Goal: Task Accomplishment & Management: Manage account settings

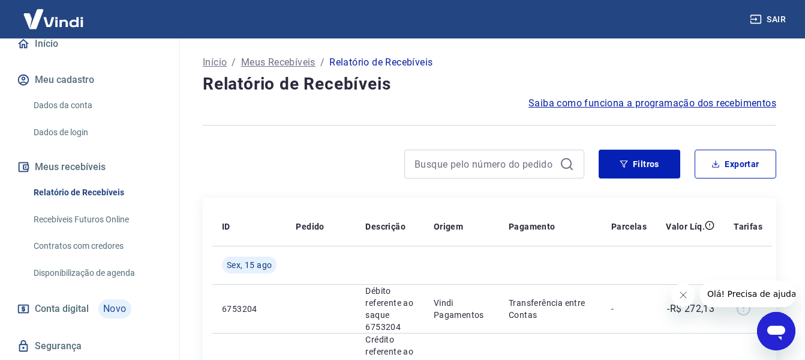
scroll to position [155, 0]
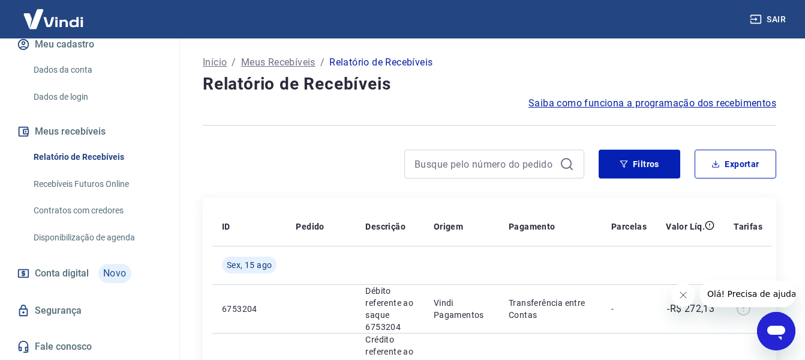
click at [58, 269] on span "Conta digital" at bounding box center [62, 273] width 54 height 17
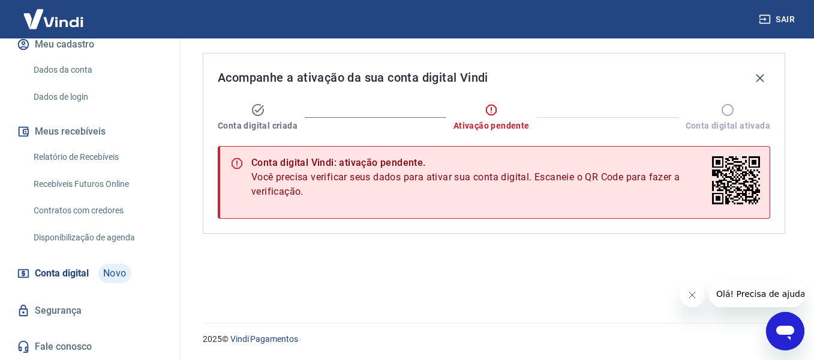
click at [82, 67] on link "Dados da conta" at bounding box center [97, 70] width 136 height 25
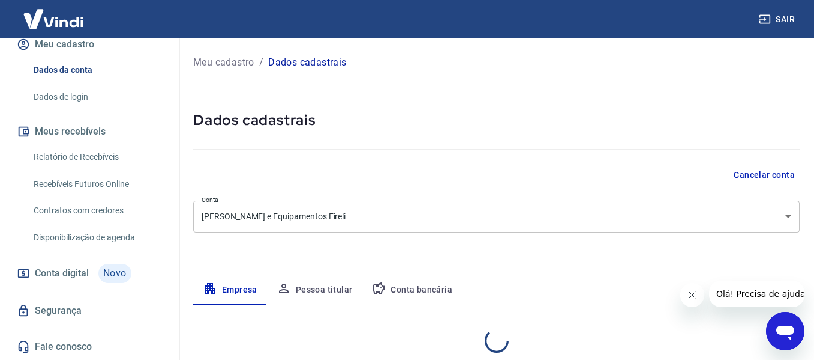
select select "SP"
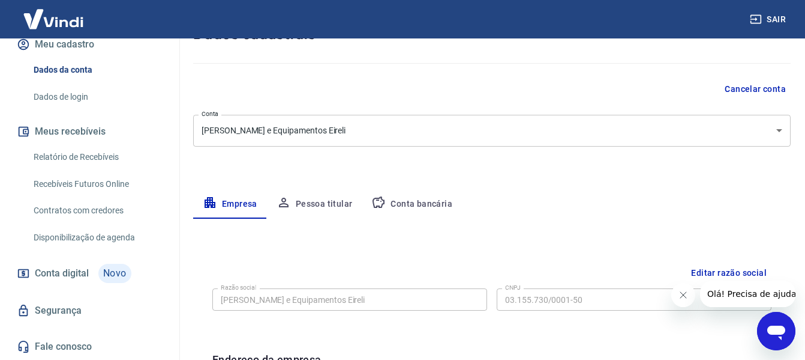
scroll to position [26, 0]
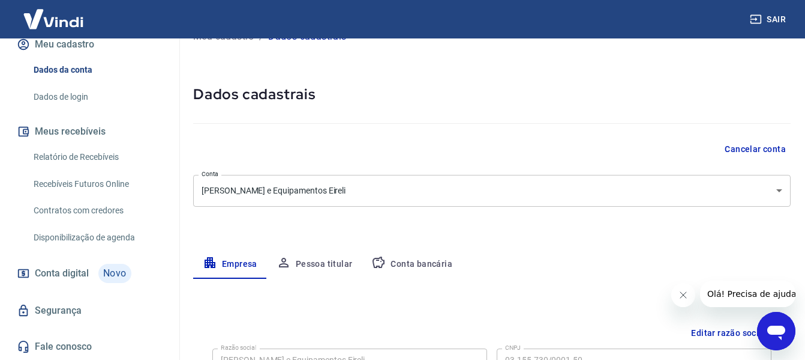
click at [325, 260] on button "Pessoa titular" at bounding box center [314, 264] width 95 height 29
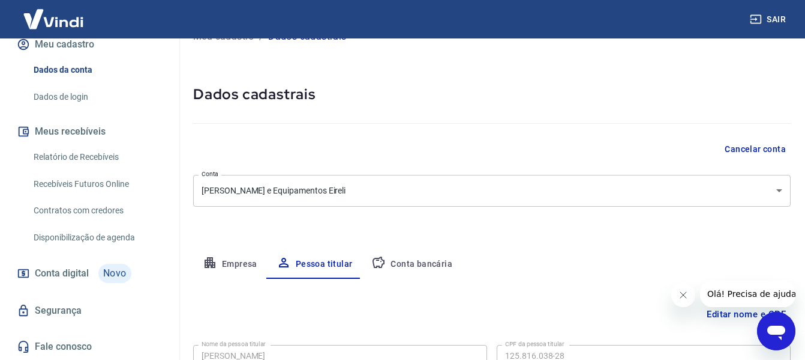
scroll to position [121, 0]
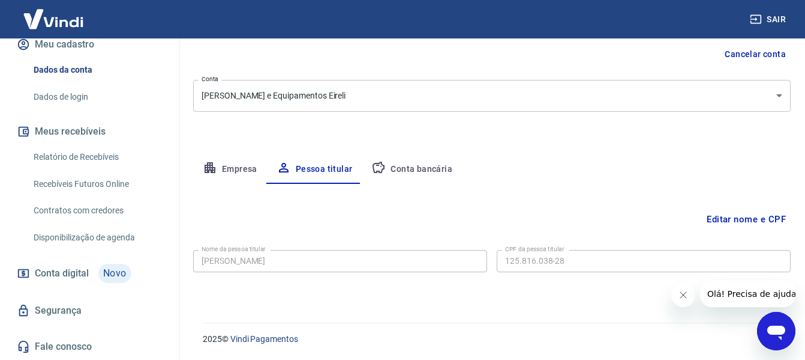
click at [417, 168] on button "Conta bancária" at bounding box center [412, 169] width 100 height 29
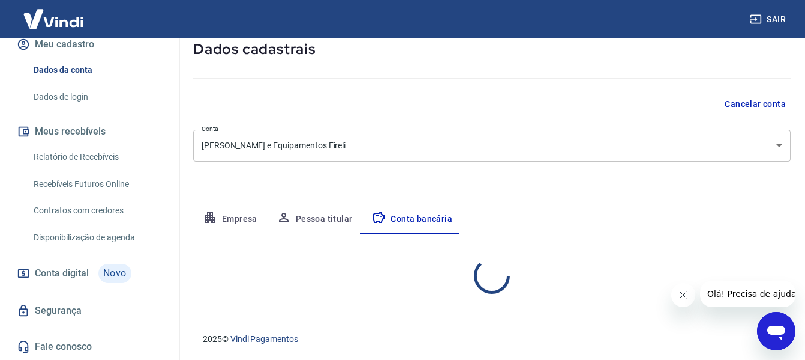
select select "1"
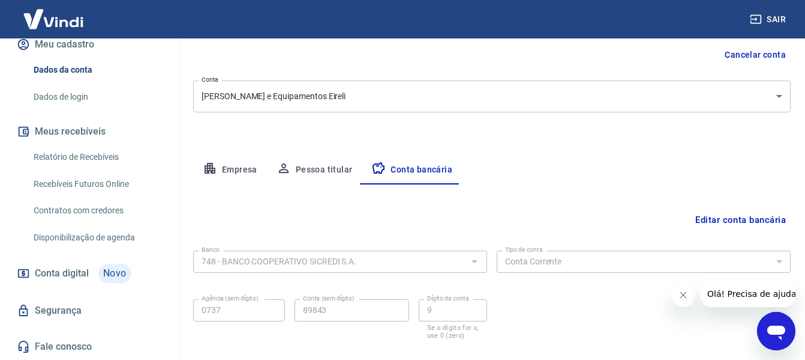
scroll to position [187, 0]
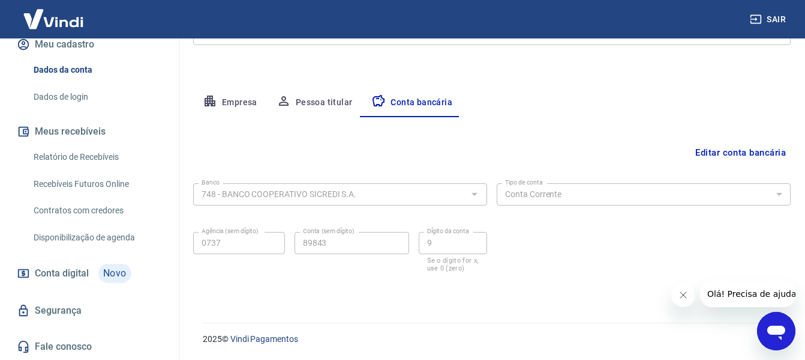
click at [83, 347] on link "Fale conosco" at bounding box center [89, 346] width 151 height 26
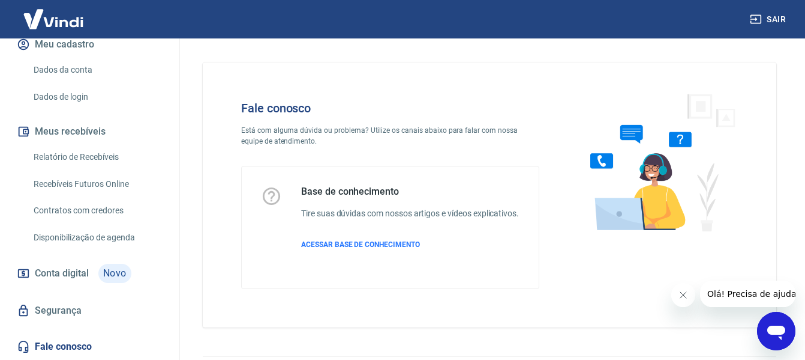
scroll to position [46, 0]
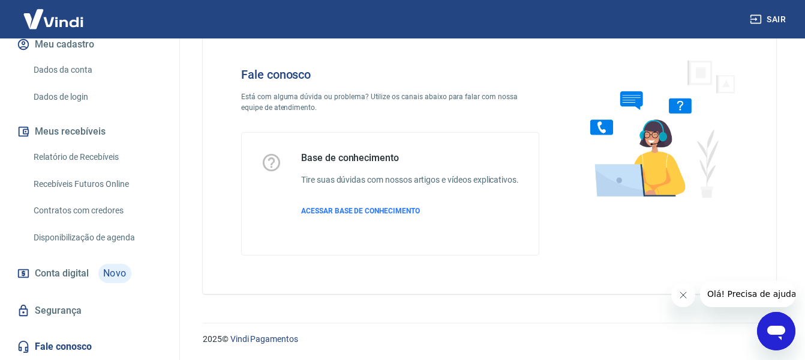
click at [777, 328] on icon "Abrir janela de mensagens" at bounding box center [777, 332] width 18 height 14
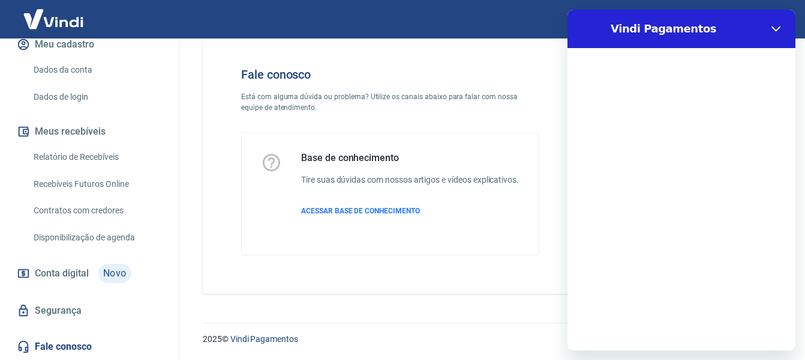
scroll to position [0, 0]
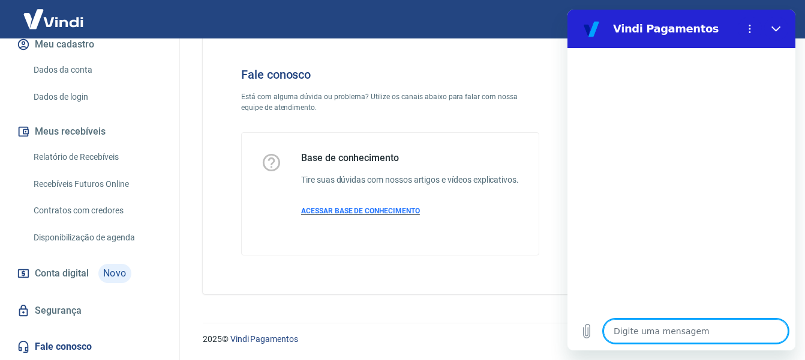
click at [360, 208] on span "ACESSAR BASE DE CONHECIMENTO" at bounding box center [360, 210] width 119 height 8
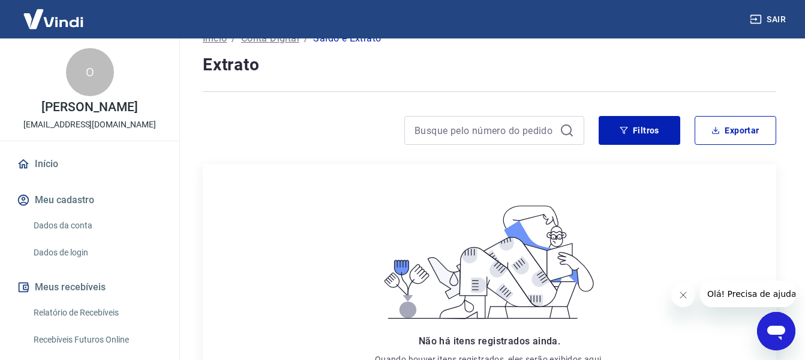
scroll to position [23, 0]
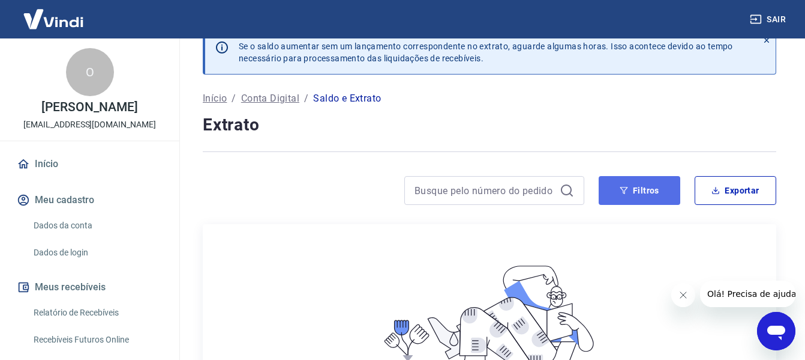
click at [636, 190] on button "Filtros" at bounding box center [640, 190] width 82 height 29
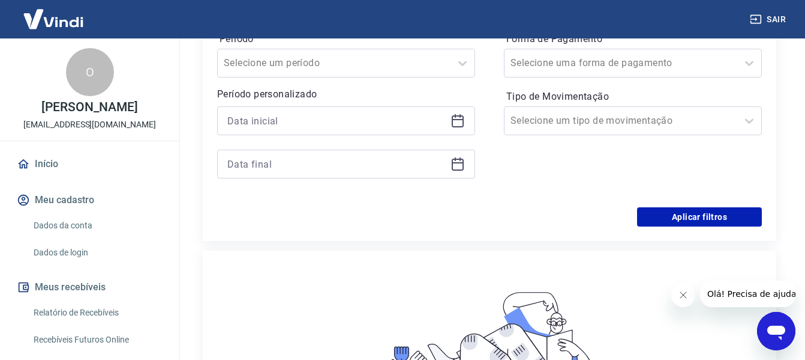
scroll to position [203, 0]
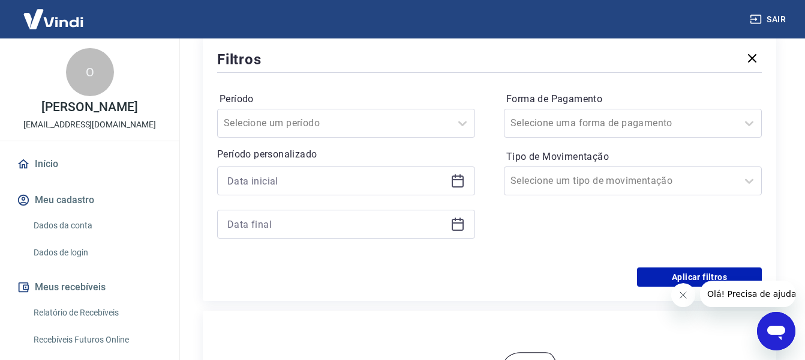
click at [459, 178] on icon at bounding box center [458, 180] width 14 height 14
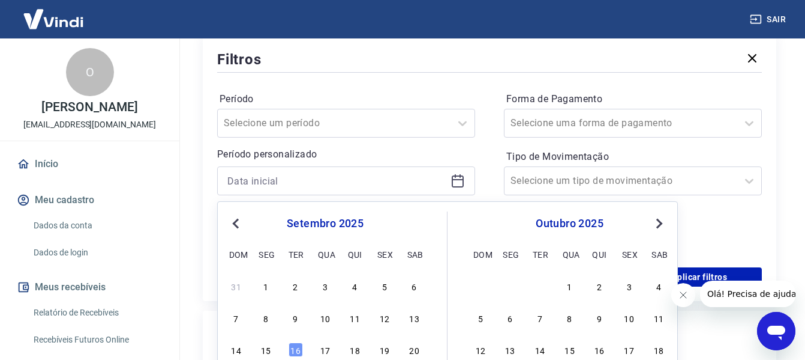
click at [237, 221] on span "Previous Month" at bounding box center [237, 223] width 0 height 14
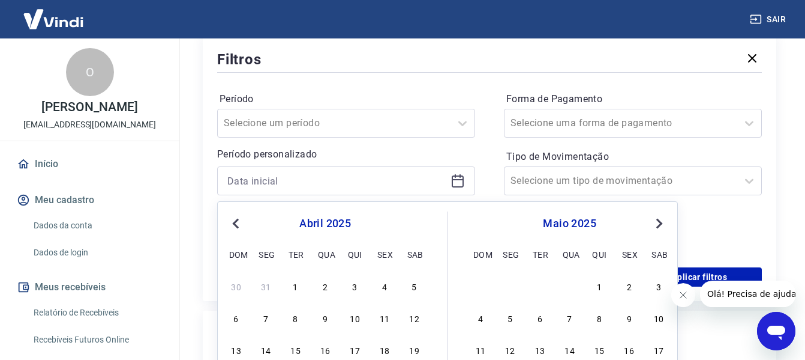
click at [237, 221] on span "Previous Month" at bounding box center [237, 223] width 0 height 14
click at [417, 286] on div "1" at bounding box center [415, 285] width 14 height 14
type input "01/03/2025"
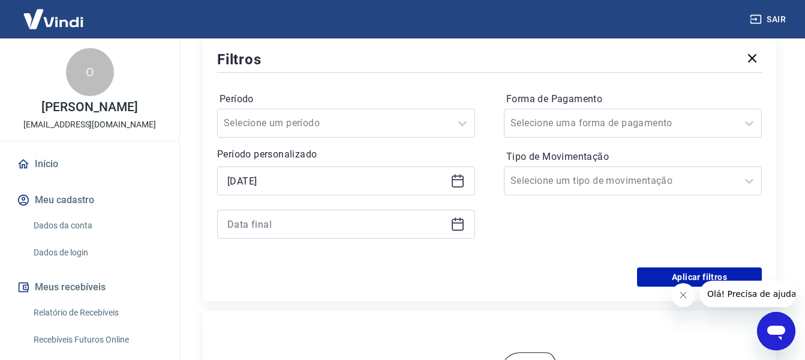
click at [456, 225] on icon at bounding box center [458, 224] width 14 height 14
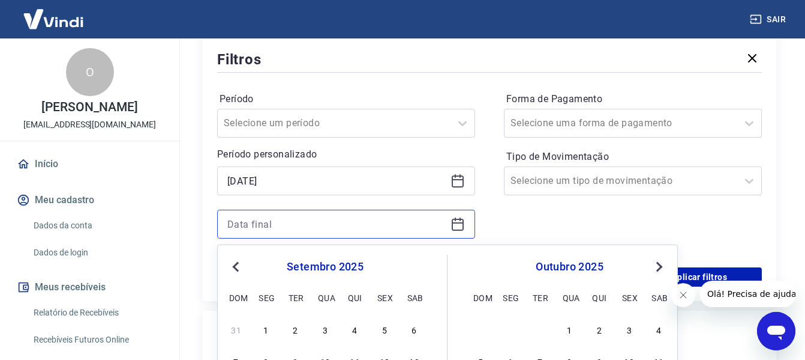
scroll to position [323, 0]
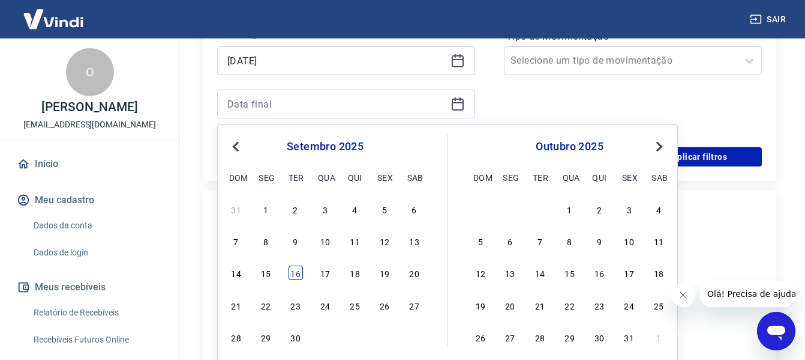
click at [294, 272] on div "16" at bounding box center [296, 272] width 14 height 14
type input "16/09/2025"
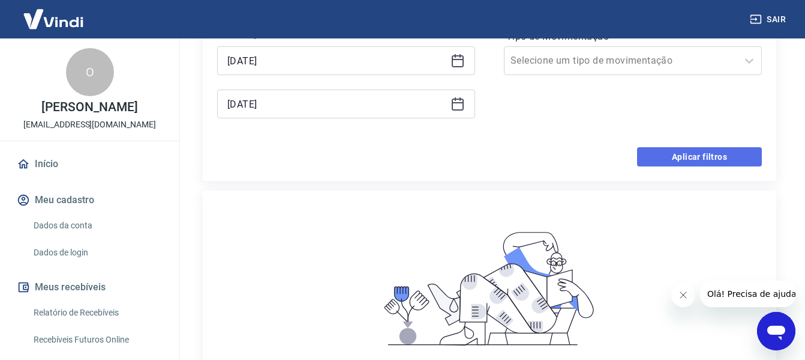
click at [663, 156] on button "Aplicar filtros" at bounding box center [699, 156] width 125 height 19
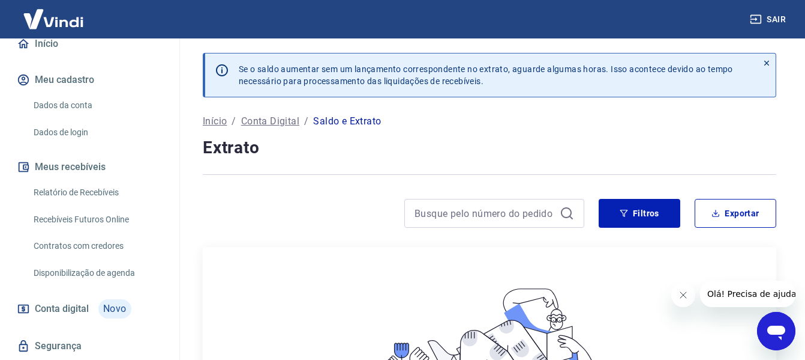
scroll to position [155, 0]
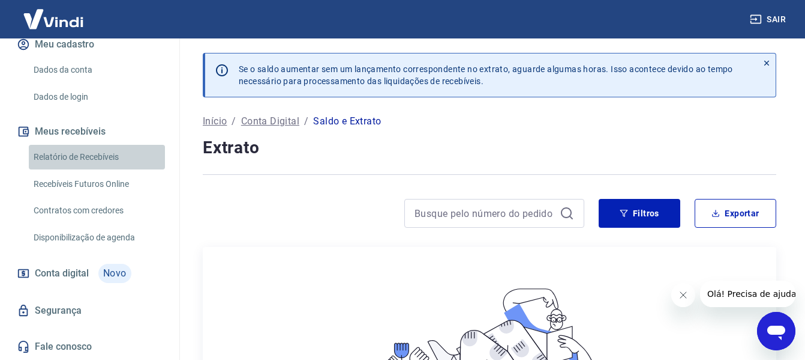
click at [98, 157] on link "Relatório de Recebíveis" at bounding box center [97, 157] width 136 height 25
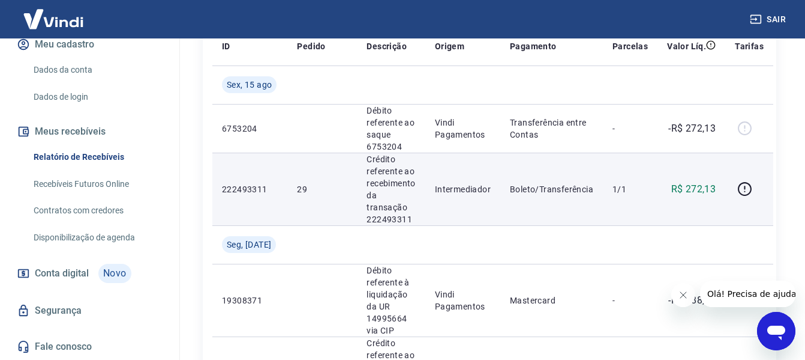
scroll to position [120, 0]
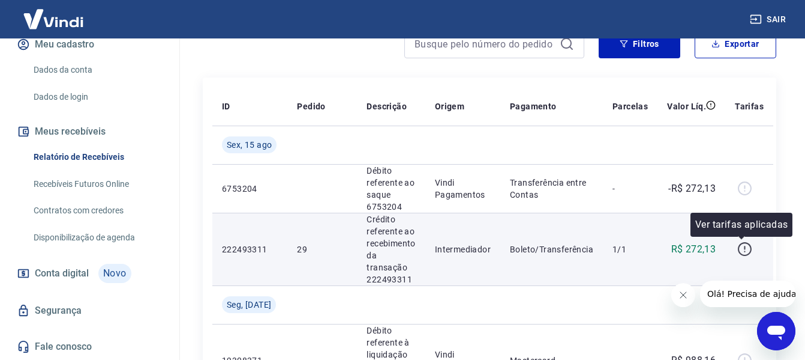
click at [743, 248] on icon "button" at bounding box center [745, 248] width 15 height 15
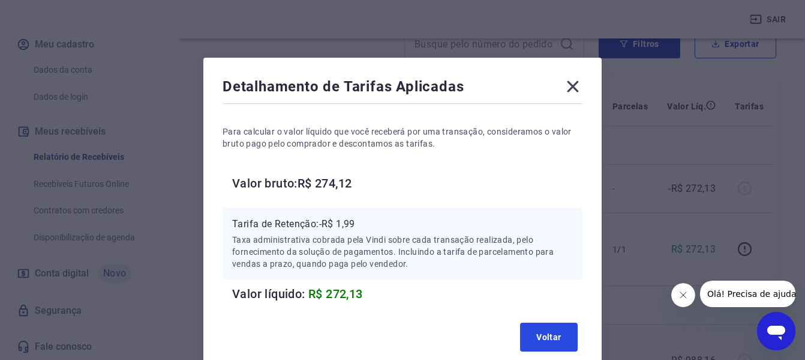
click at [544, 334] on button "Voltar" at bounding box center [549, 336] width 58 height 29
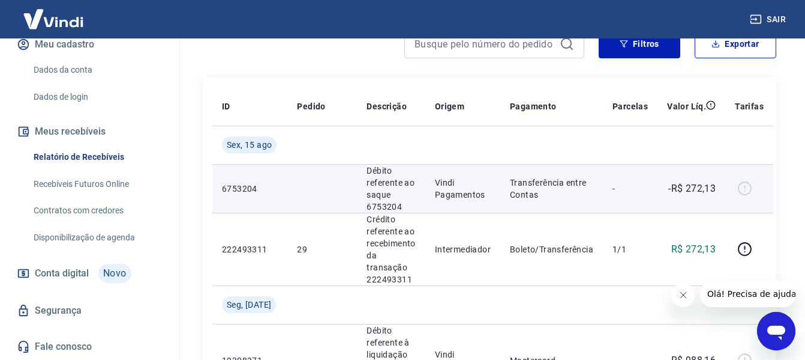
click at [547, 191] on p "Transferência entre Contas" at bounding box center [551, 188] width 83 height 24
click at [239, 188] on p "6753204" at bounding box center [250, 188] width 56 height 12
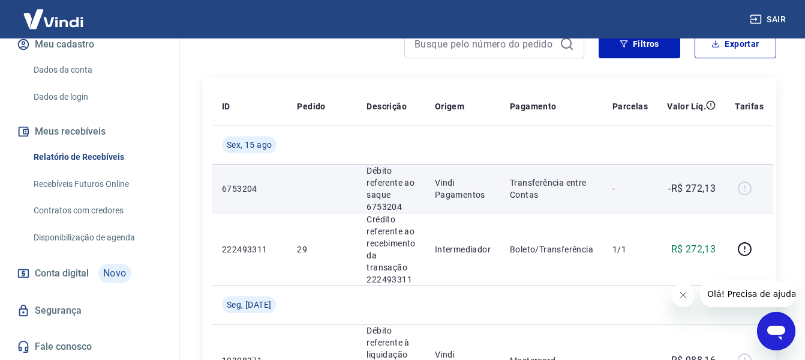
click at [346, 183] on td at bounding box center [322, 188] width 70 height 49
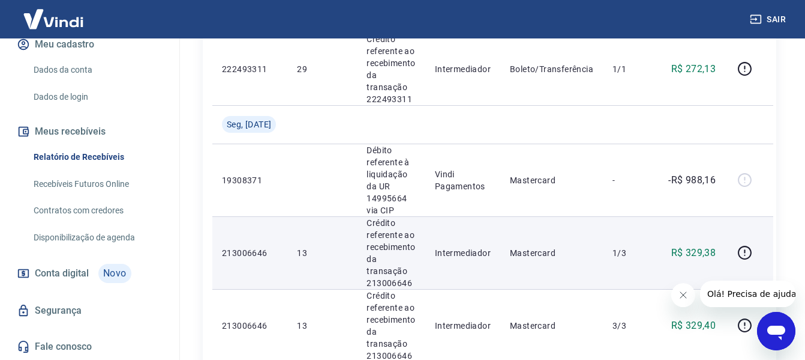
scroll to position [360, 0]
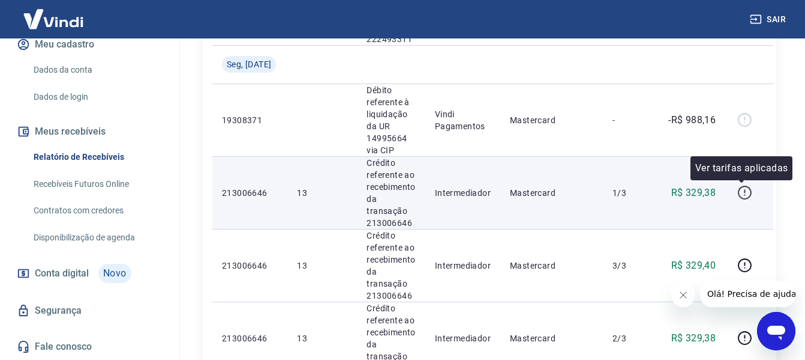
click at [748, 191] on icon "button" at bounding box center [745, 192] width 14 height 14
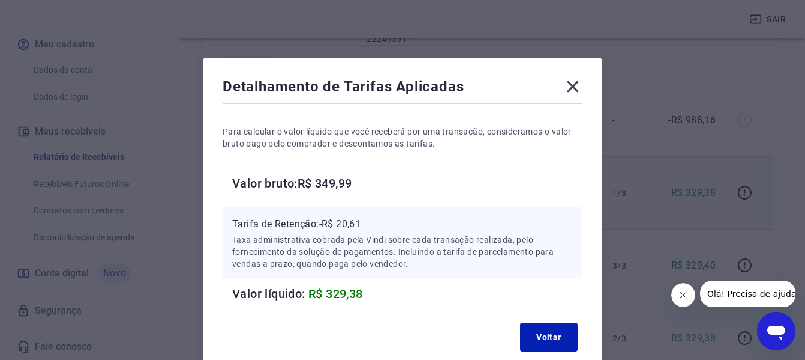
click at [573, 87] on icon at bounding box center [573, 86] width 11 height 11
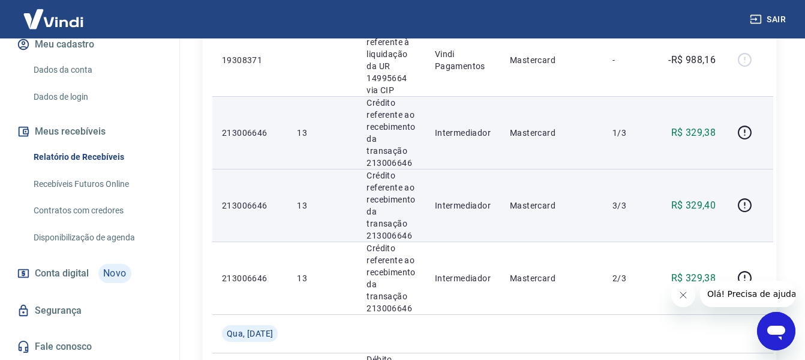
scroll to position [540, 0]
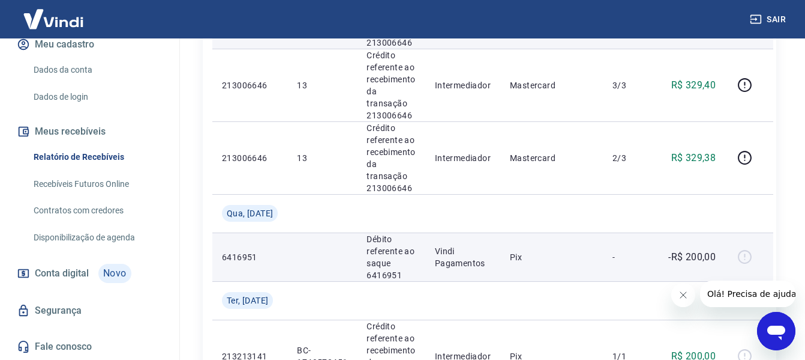
click at [675, 260] on p "-R$ 200,00" at bounding box center [692, 257] width 47 height 14
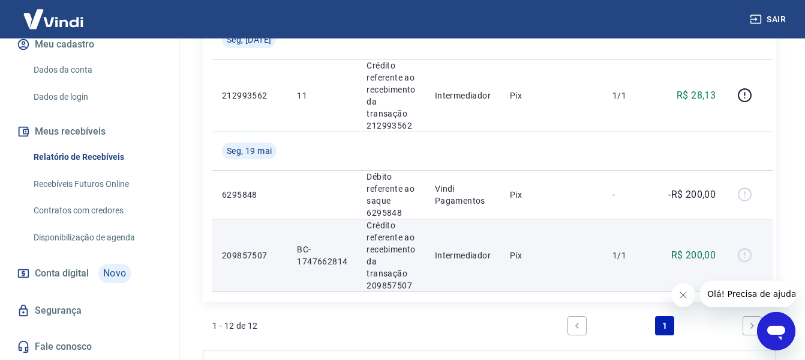
scroll to position [1089, 0]
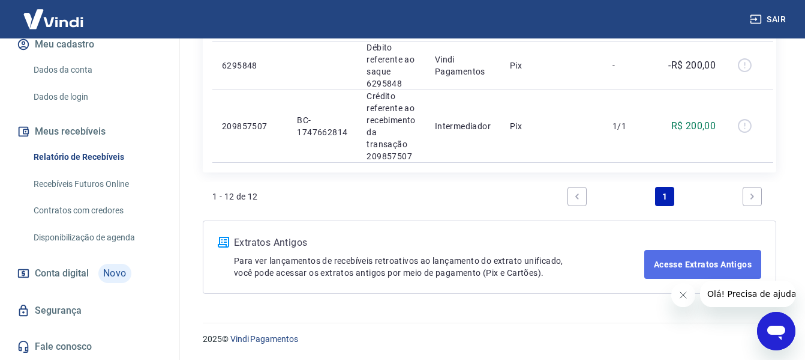
click at [687, 261] on link "Acesse Extratos Antigos" at bounding box center [703, 264] width 117 height 29
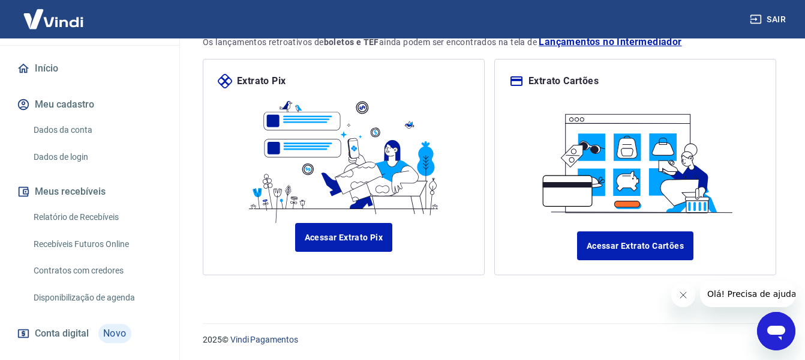
scroll to position [155, 0]
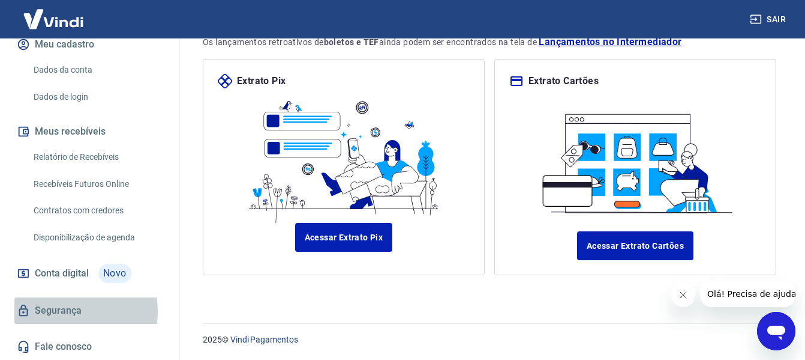
click at [68, 311] on link "Segurança" at bounding box center [89, 310] width 151 height 26
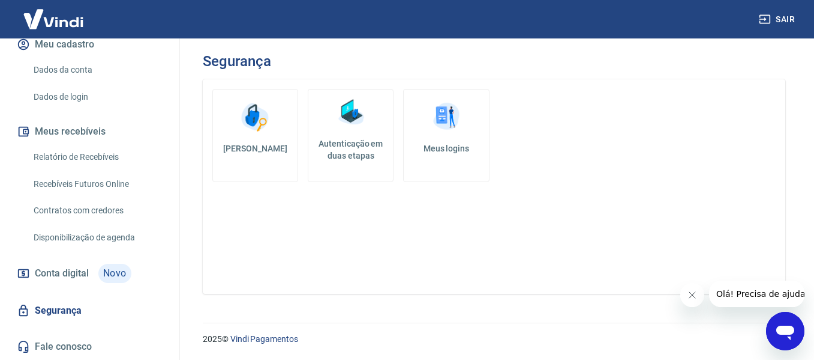
click at [447, 117] on img at bounding box center [447, 117] width 36 height 36
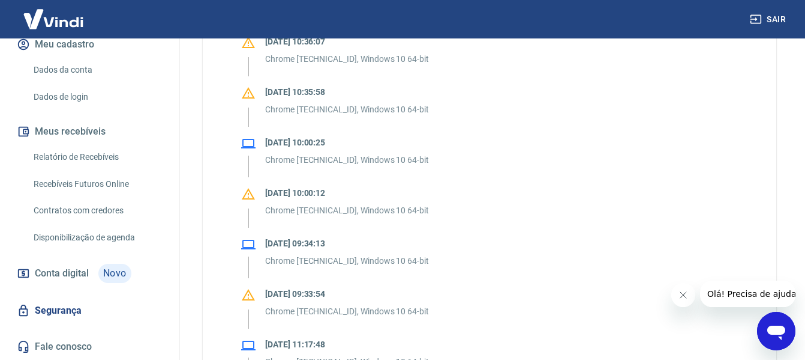
scroll to position [240, 0]
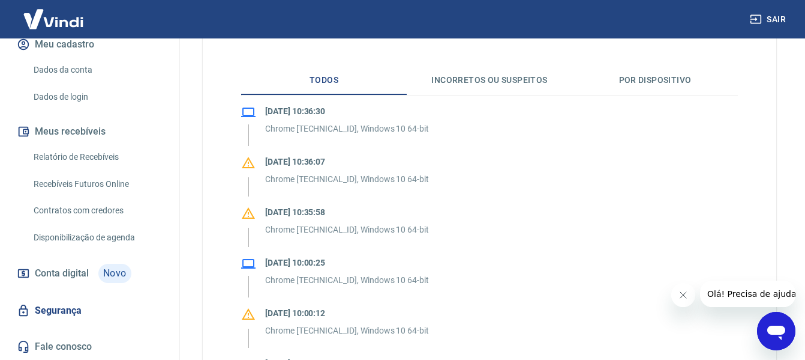
click at [645, 77] on button "Por dispositivo" at bounding box center [656, 80] width 166 height 29
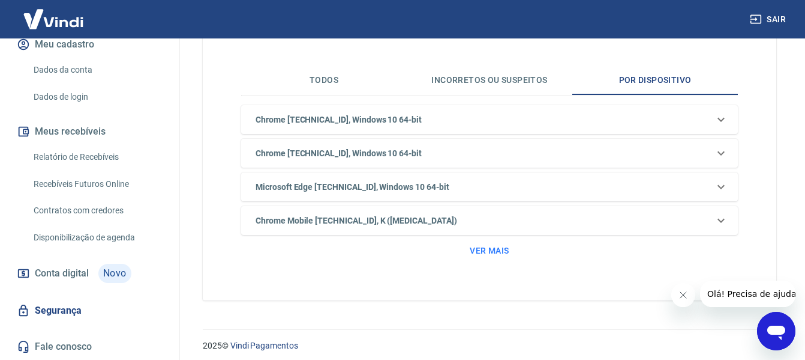
click at [720, 116] on icon at bounding box center [721, 119] width 14 height 14
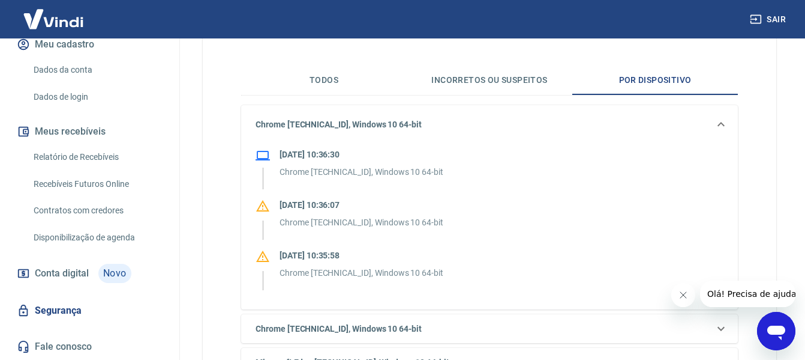
click at [721, 121] on icon at bounding box center [721, 124] width 14 height 14
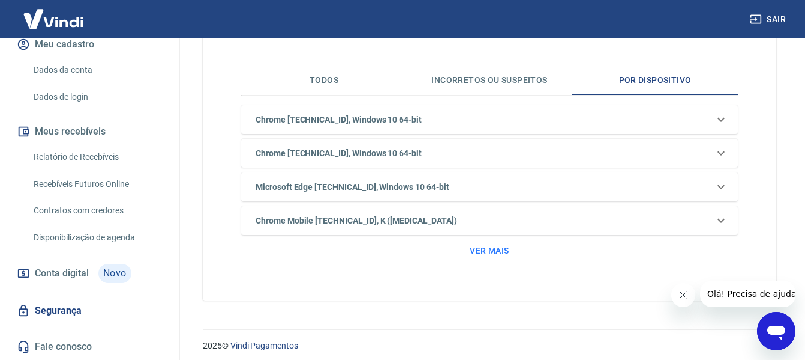
click at [721, 220] on icon at bounding box center [721, 220] width 14 height 14
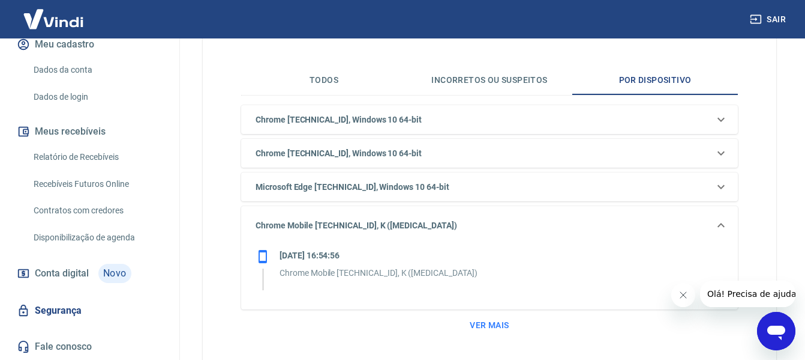
click at [723, 223] on icon at bounding box center [721, 225] width 14 height 14
